Goal: Information Seeking & Learning: Learn about a topic

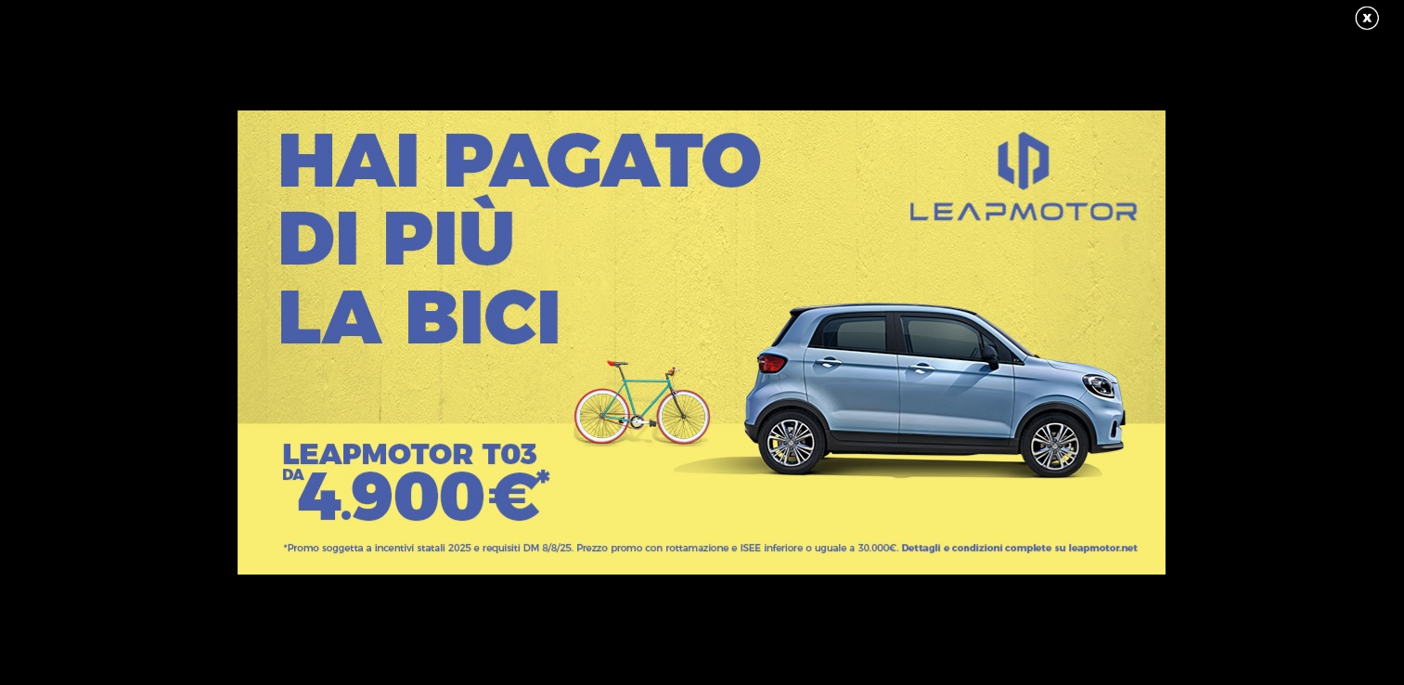
click at [1367, 17] on link at bounding box center [1376, 19] width 46 height 28
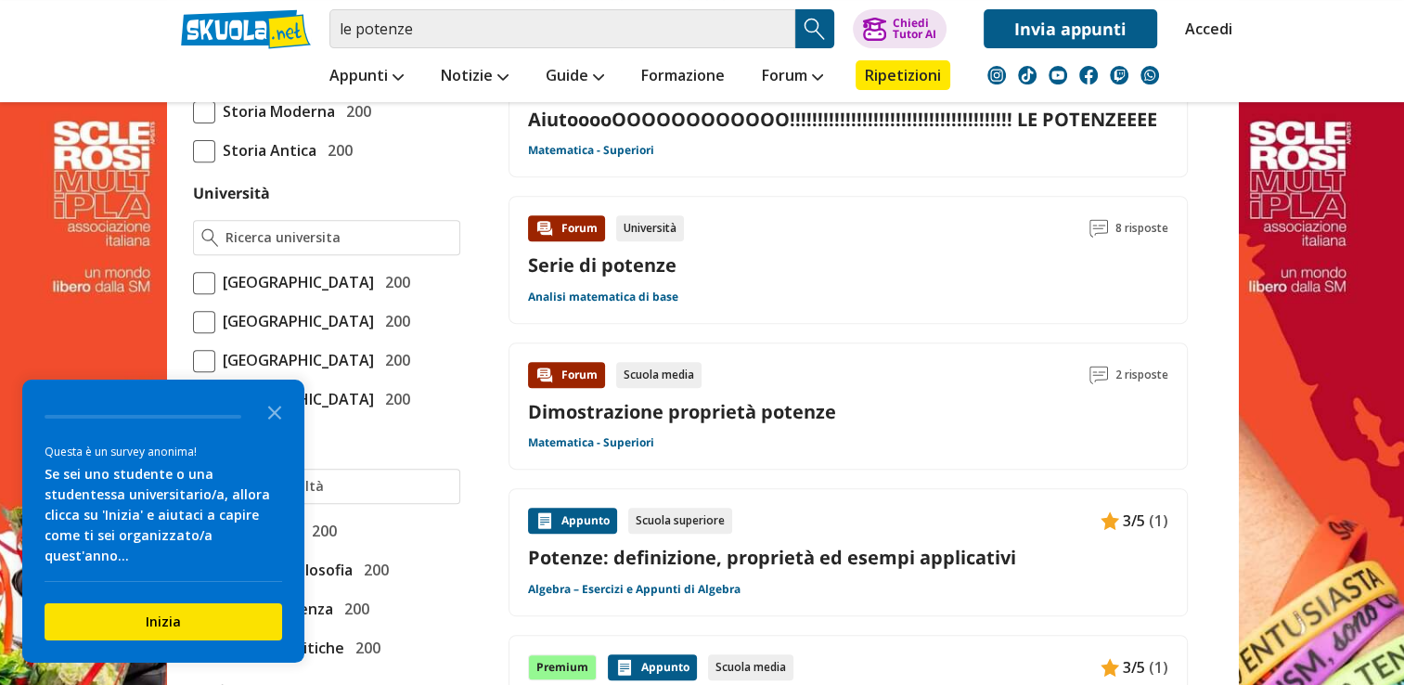
scroll to position [742, 0]
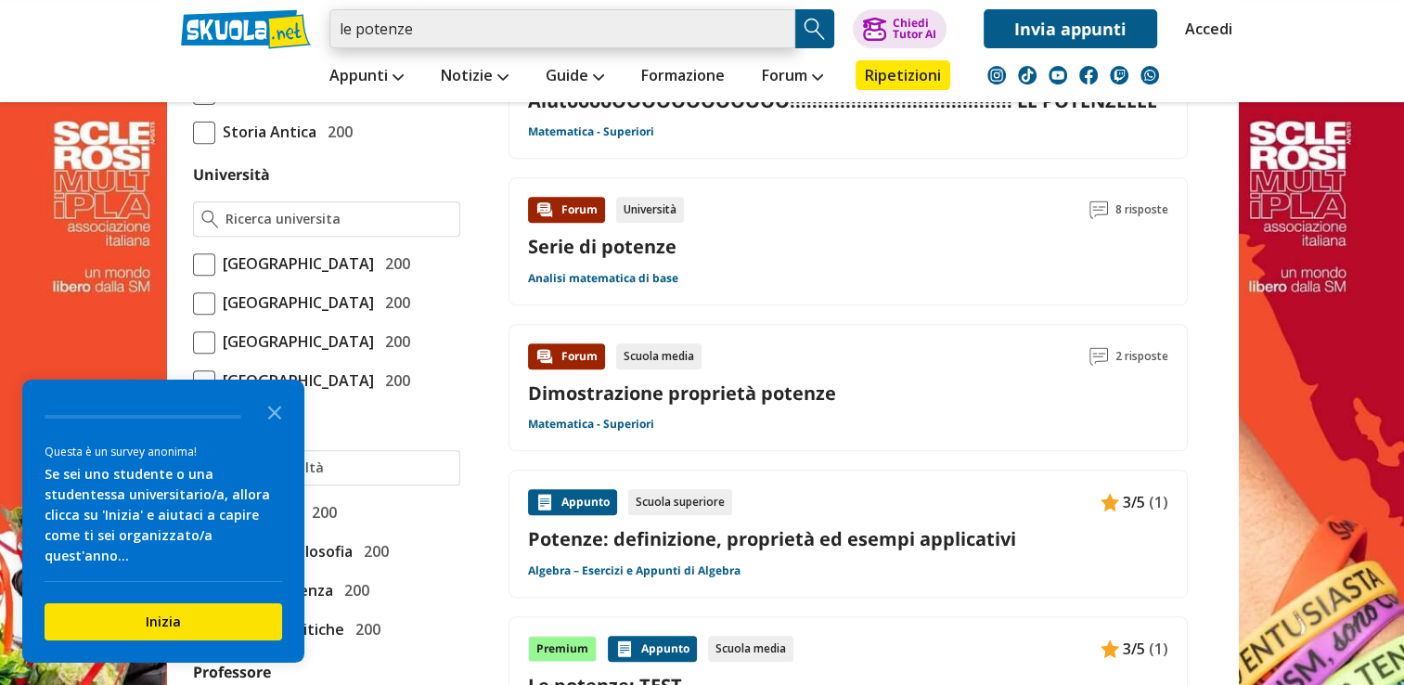
click at [453, 32] on input "le potenze" at bounding box center [562, 28] width 466 height 39
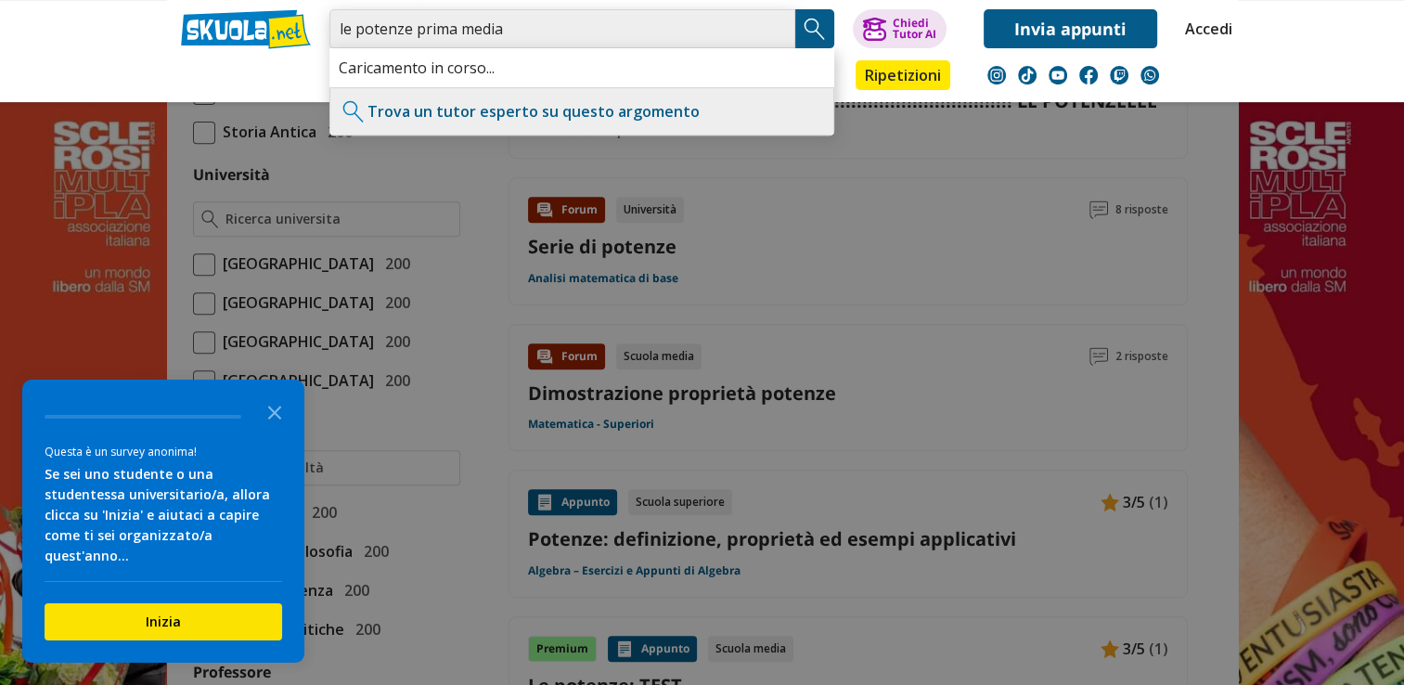
type input "le potenze prima media"
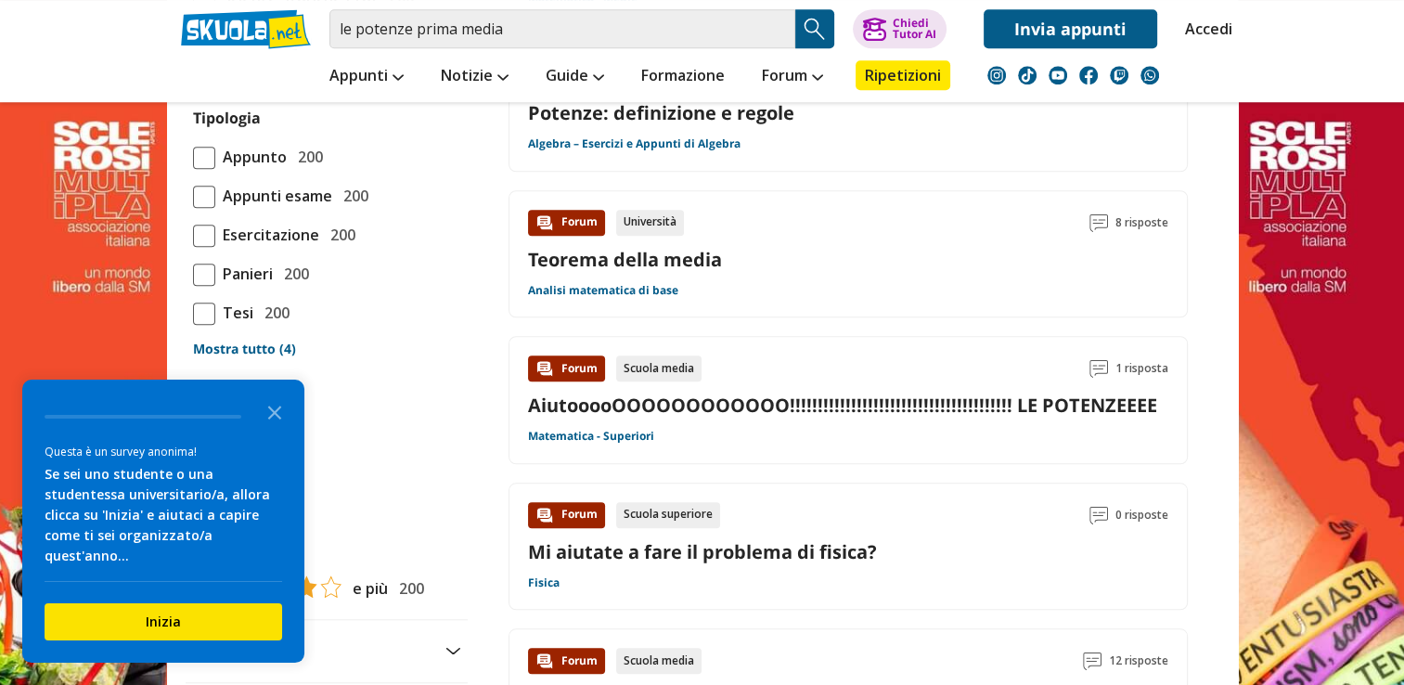
scroll to position [1577, 0]
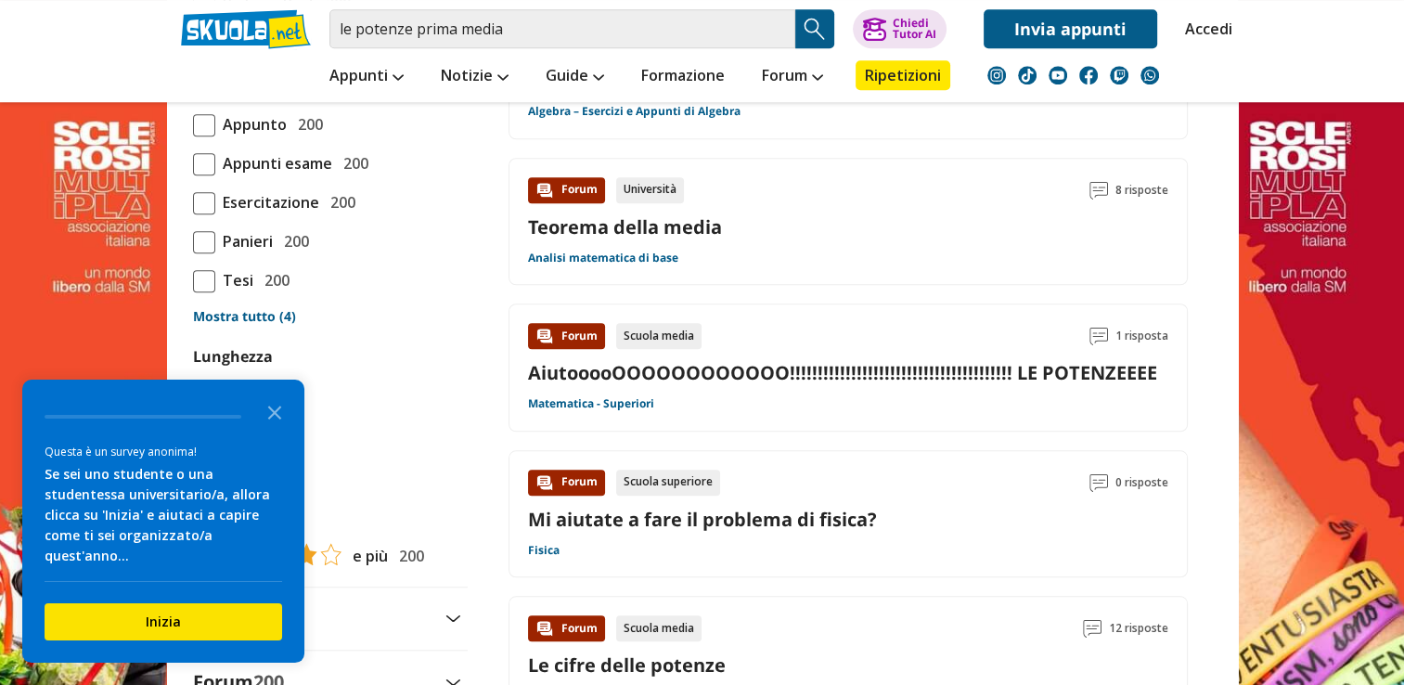
click at [873, 361] on link "AiutooooOOOOOOOOOOOO!!!!!!!!!!!!!!!!!!!!!!!!!!!!!!!!!!!!!!!! LE POTENZEEEE" at bounding box center [842, 372] width 629 height 25
click at [271, 419] on polygon "Close the survey" at bounding box center [275, 412] width 14 height 14
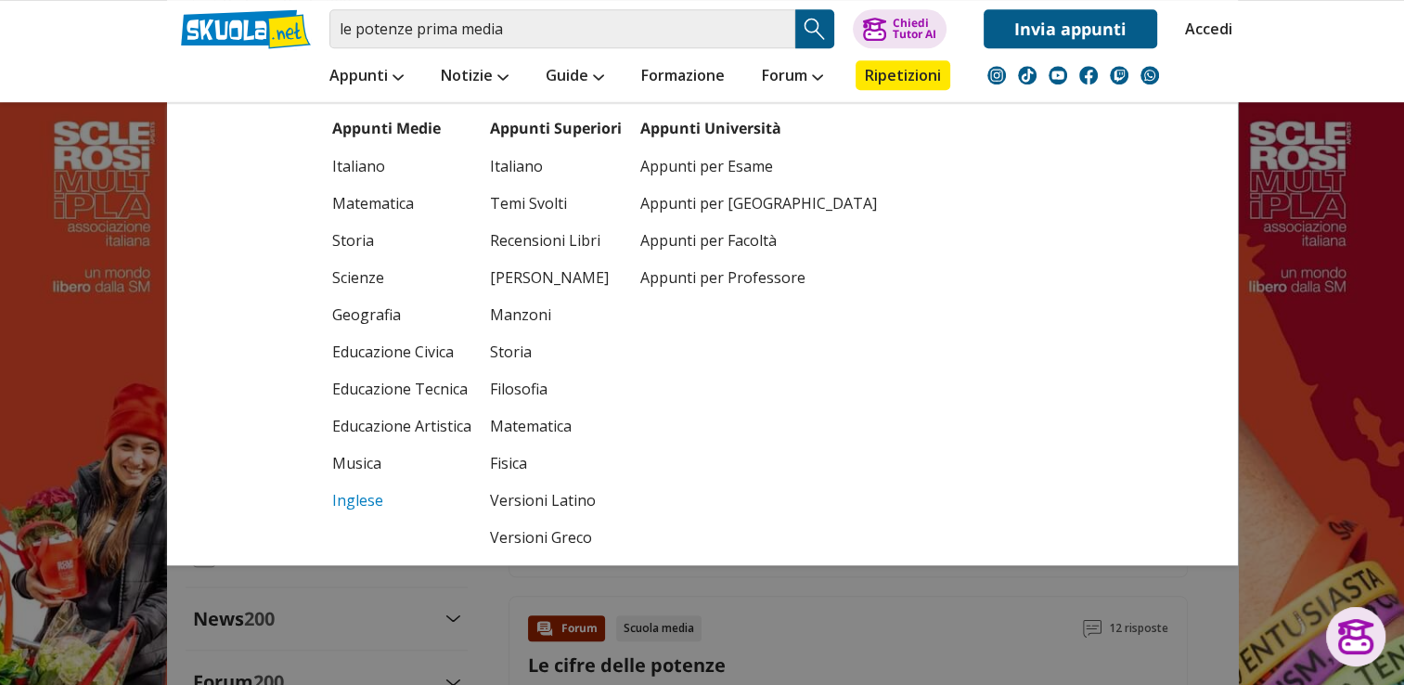
click at [359, 502] on link "Inglese" at bounding box center [401, 499] width 139 height 37
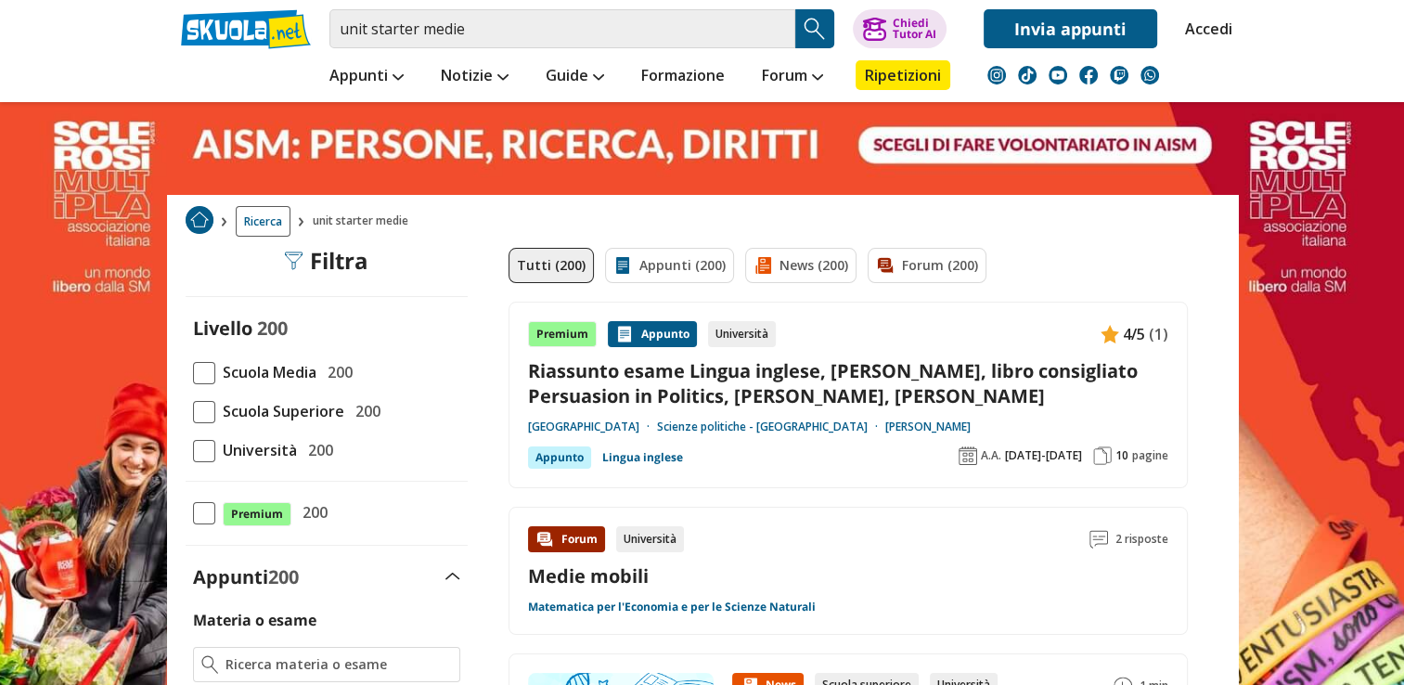
click at [289, 370] on span "Scuola Media" at bounding box center [265, 372] width 101 height 24
click at [193, 372] on input "Scuola Media 200" at bounding box center [193, 372] width 0 height 0
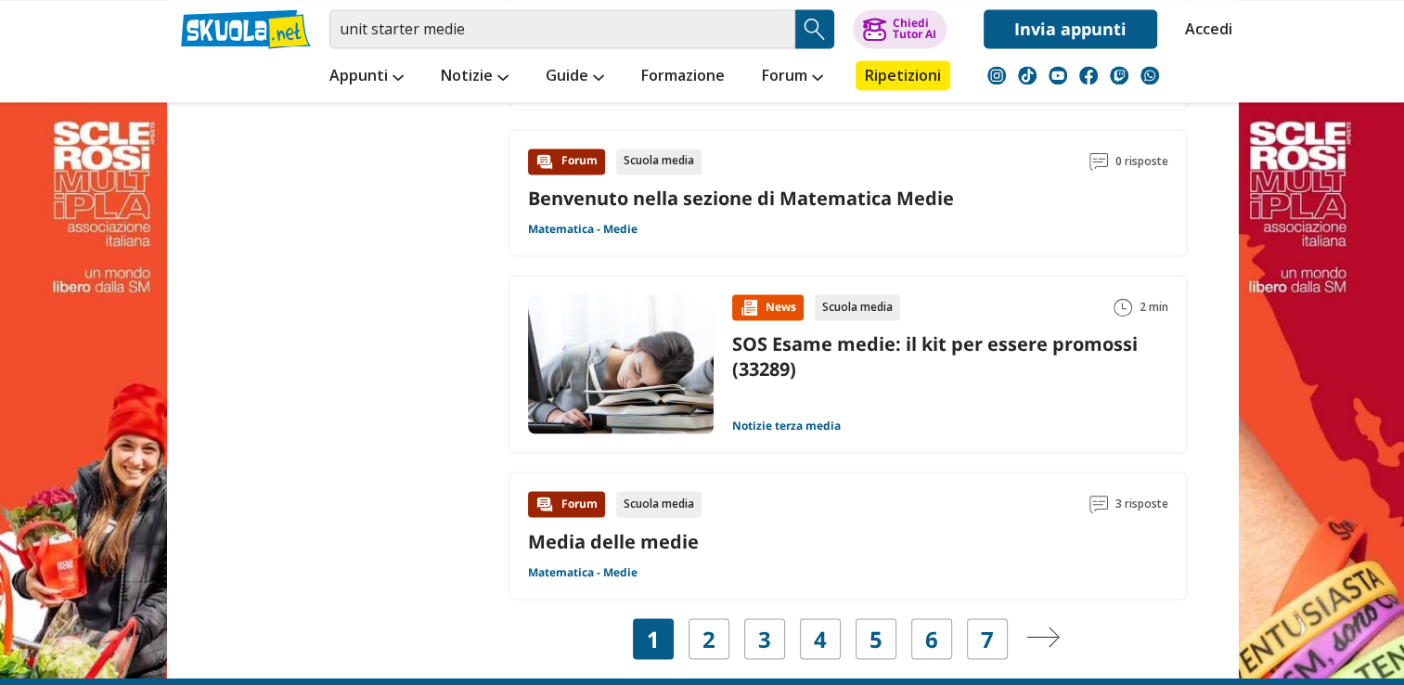
scroll to position [2783, 0]
